Goal: Information Seeking & Learning: Learn about a topic

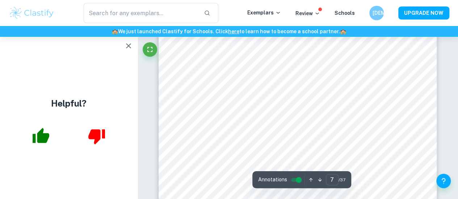
scroll to position [2613, 0]
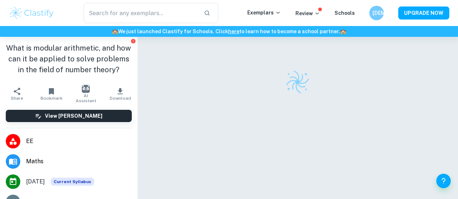
checkbox input "true"
